Goal: Task Accomplishment & Management: Manage account settings

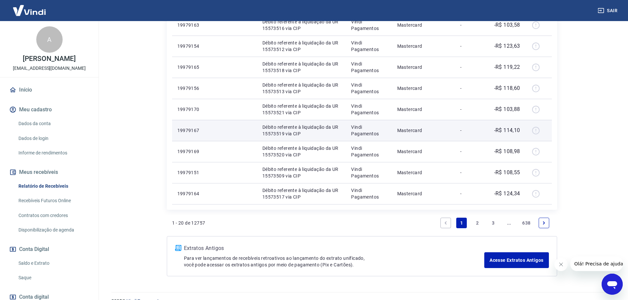
scroll to position [503, 0]
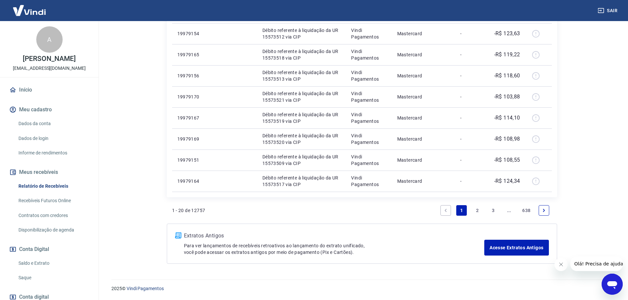
click at [477, 214] on link "2" at bounding box center [477, 210] width 11 height 11
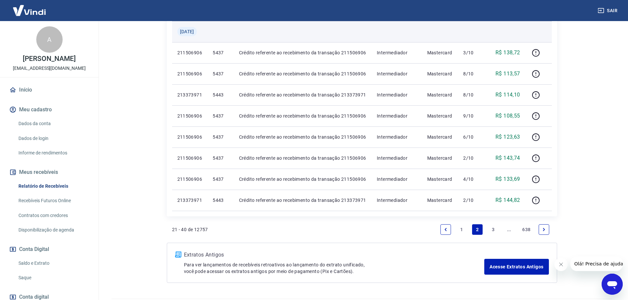
scroll to position [429, 0]
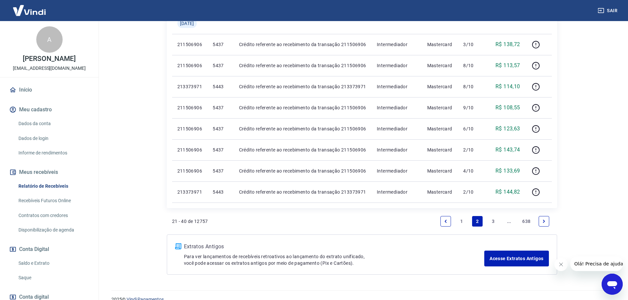
click at [491, 222] on link "3" at bounding box center [493, 221] width 11 height 11
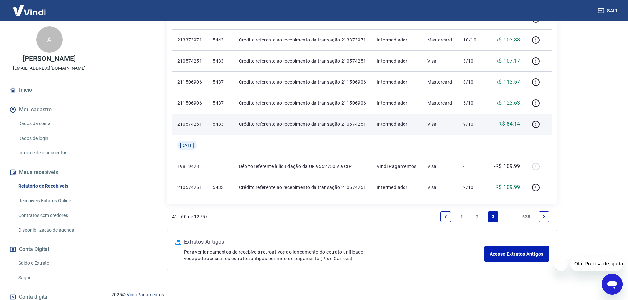
scroll to position [439, 0]
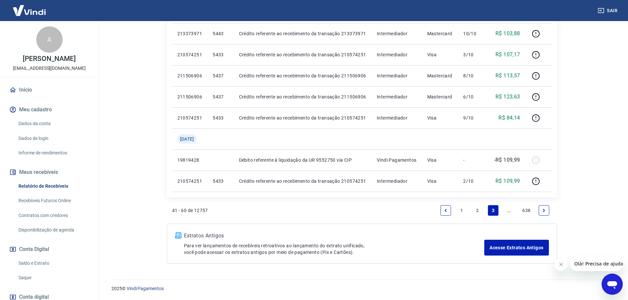
click at [508, 212] on link "..." at bounding box center [509, 210] width 11 height 11
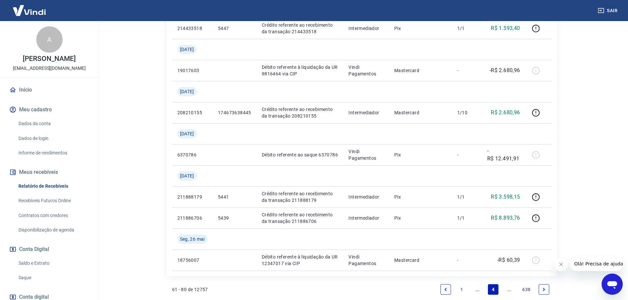
scroll to position [692, 0]
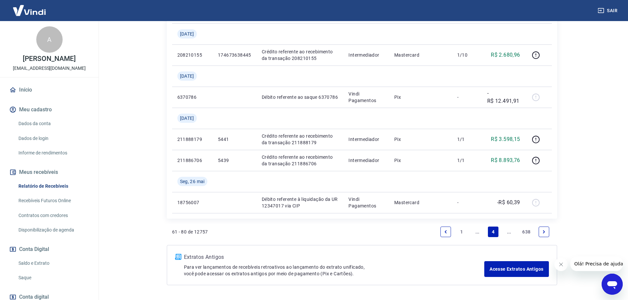
click at [510, 231] on link "..." at bounding box center [509, 232] width 11 height 11
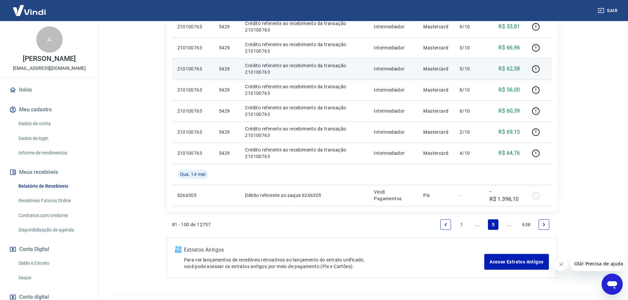
scroll to position [461, 0]
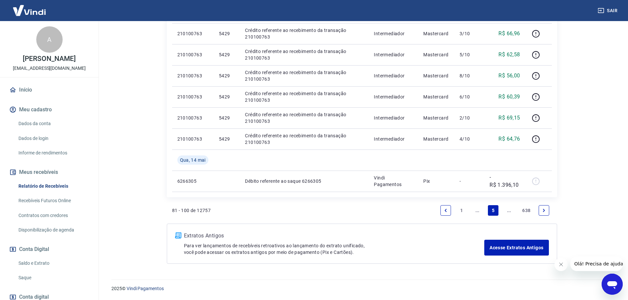
click at [506, 212] on link "..." at bounding box center [509, 210] width 11 height 11
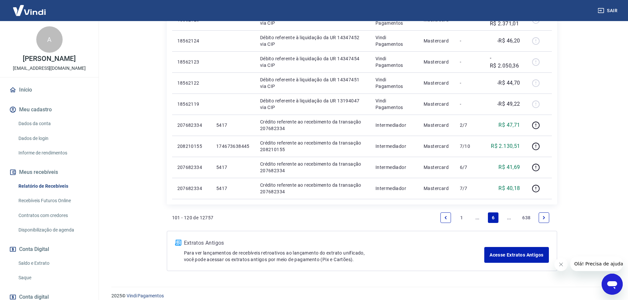
scroll to position [418, 0]
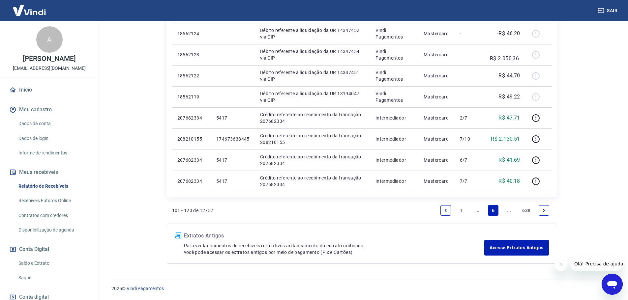
click at [509, 212] on link "..." at bounding box center [509, 210] width 11 height 11
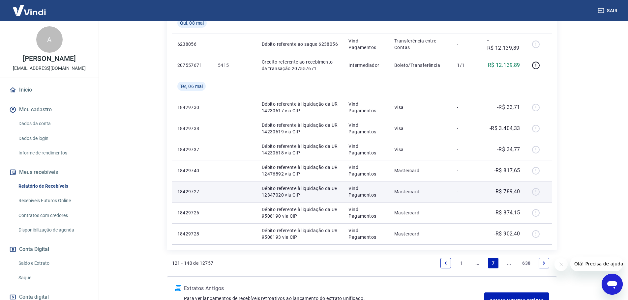
scroll to position [462, 0]
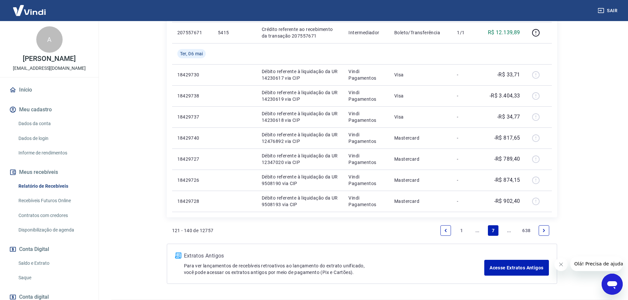
click at [508, 234] on link "..." at bounding box center [509, 230] width 11 height 11
